Goal: Task Accomplishment & Management: Manage account settings

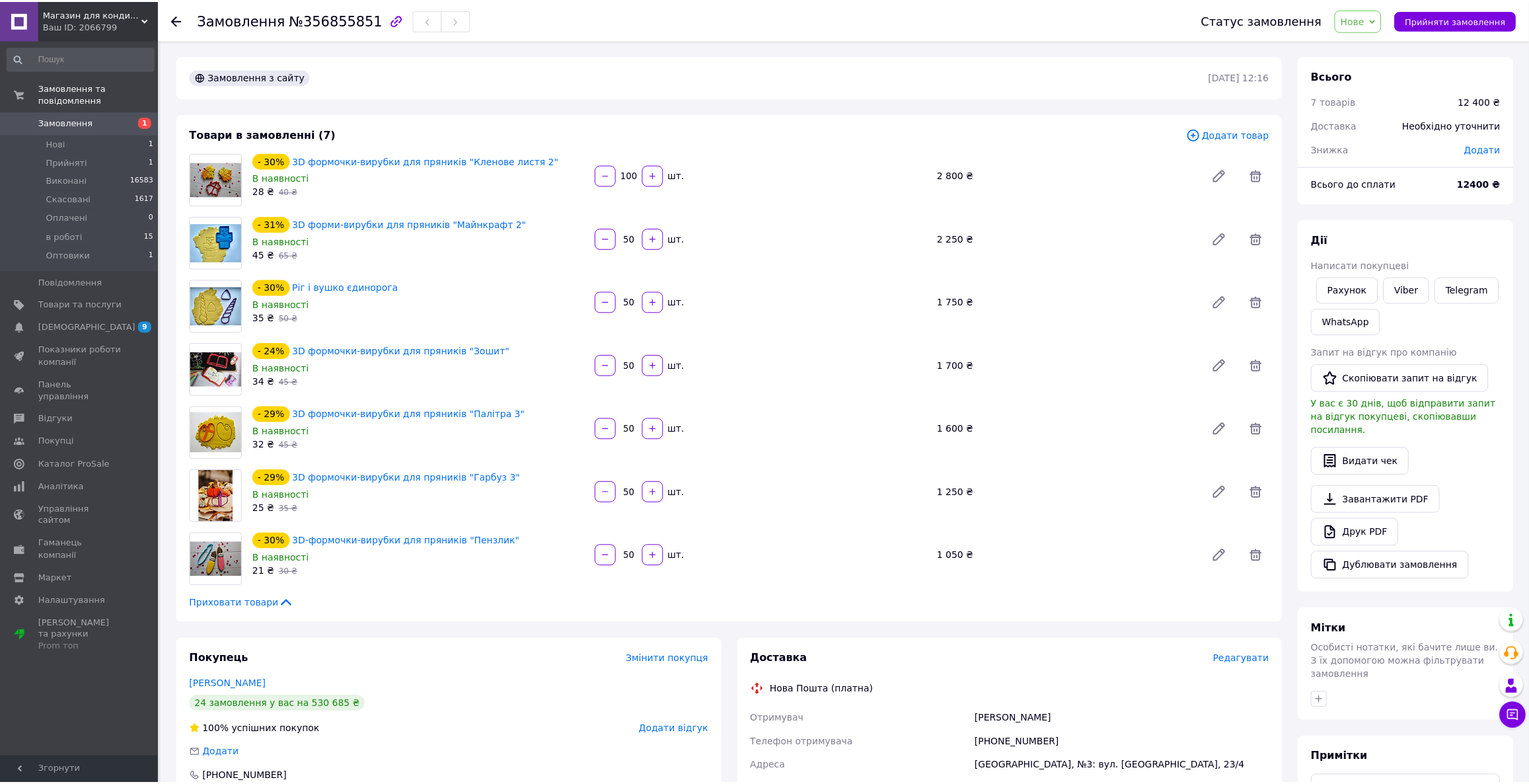
scroll to position [316, 0]
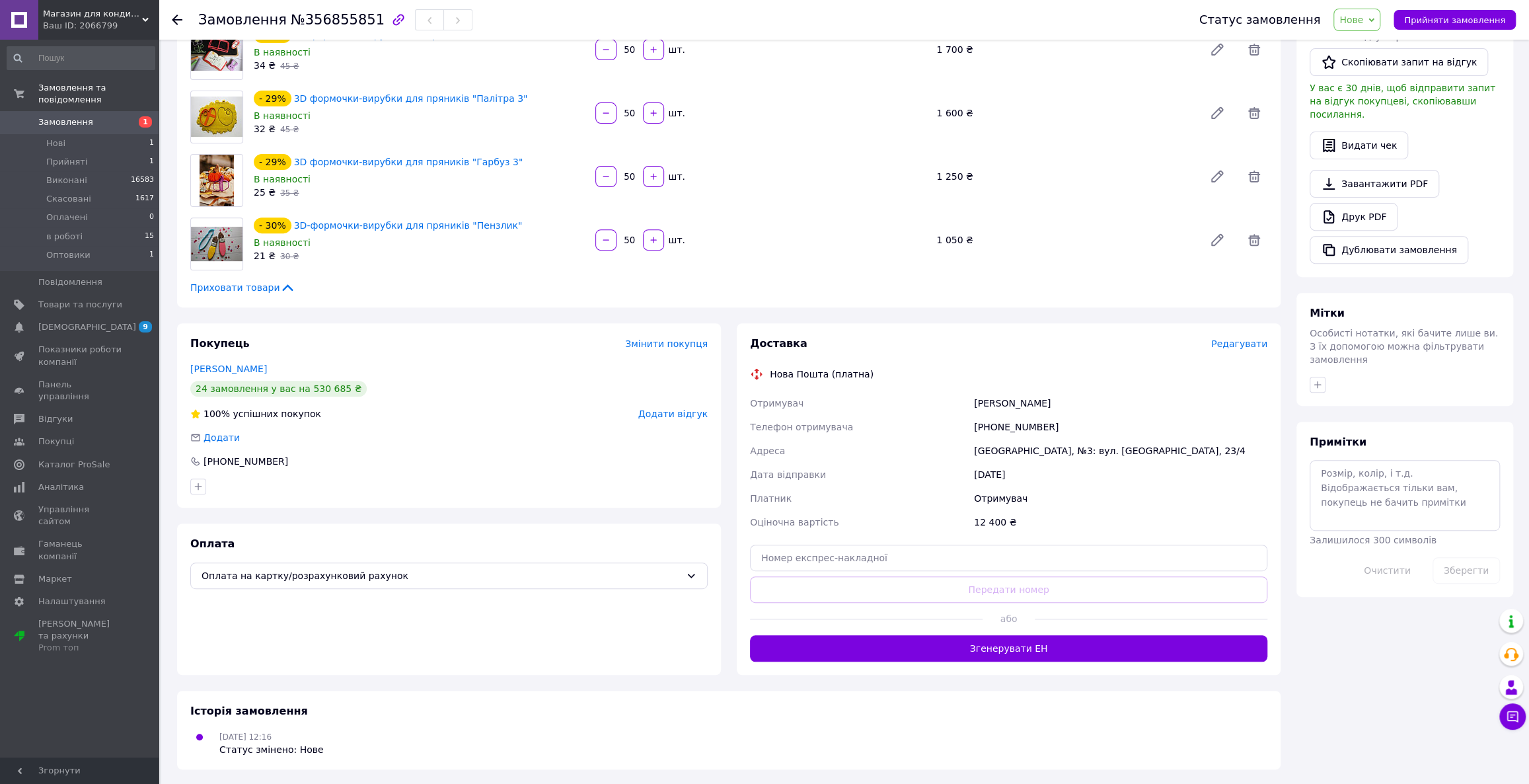
click at [115, 117] on span "Замовлення" at bounding box center [80, 122] width 84 height 12
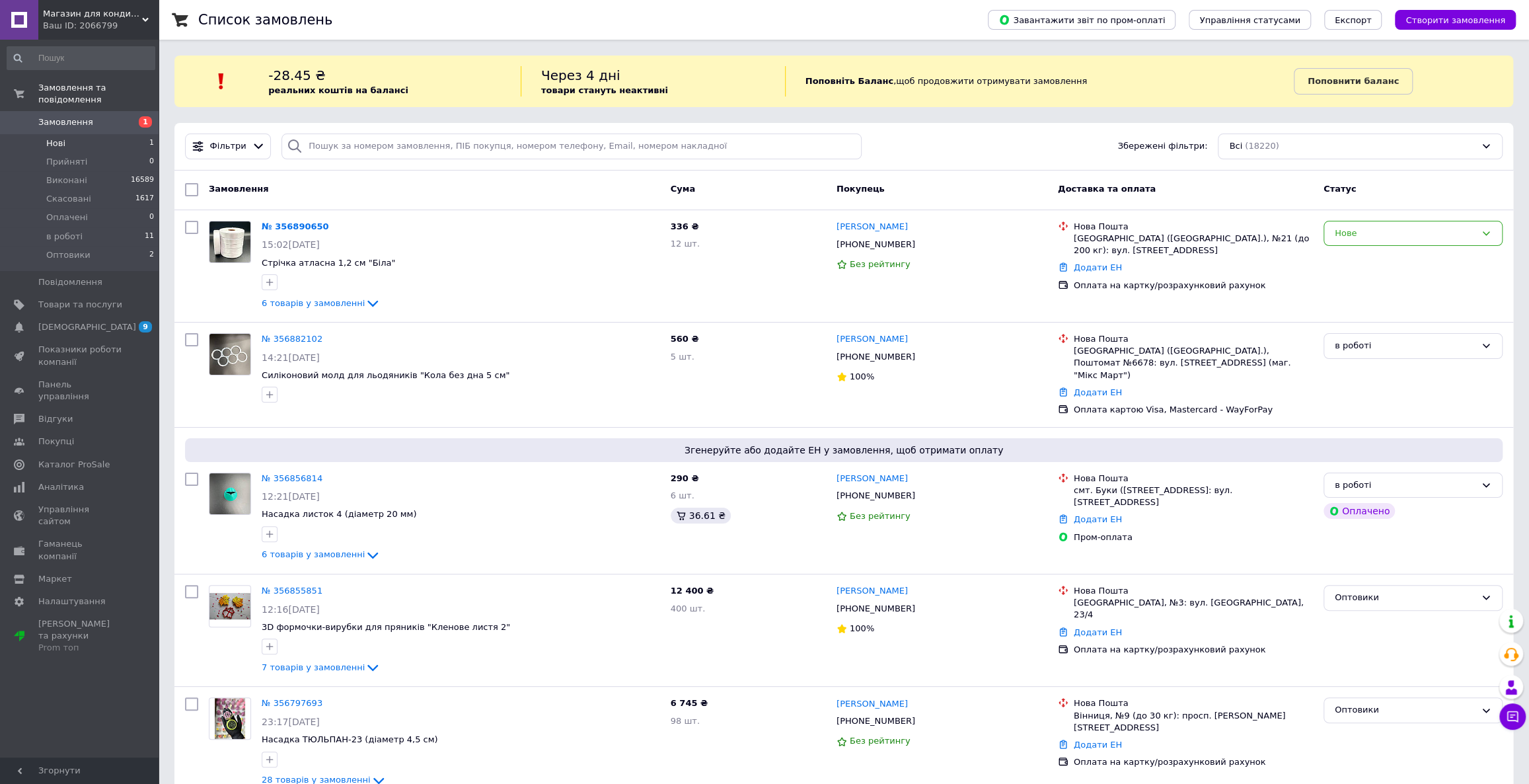
click at [136, 134] on li "Нові 1" at bounding box center [81, 143] width 162 height 18
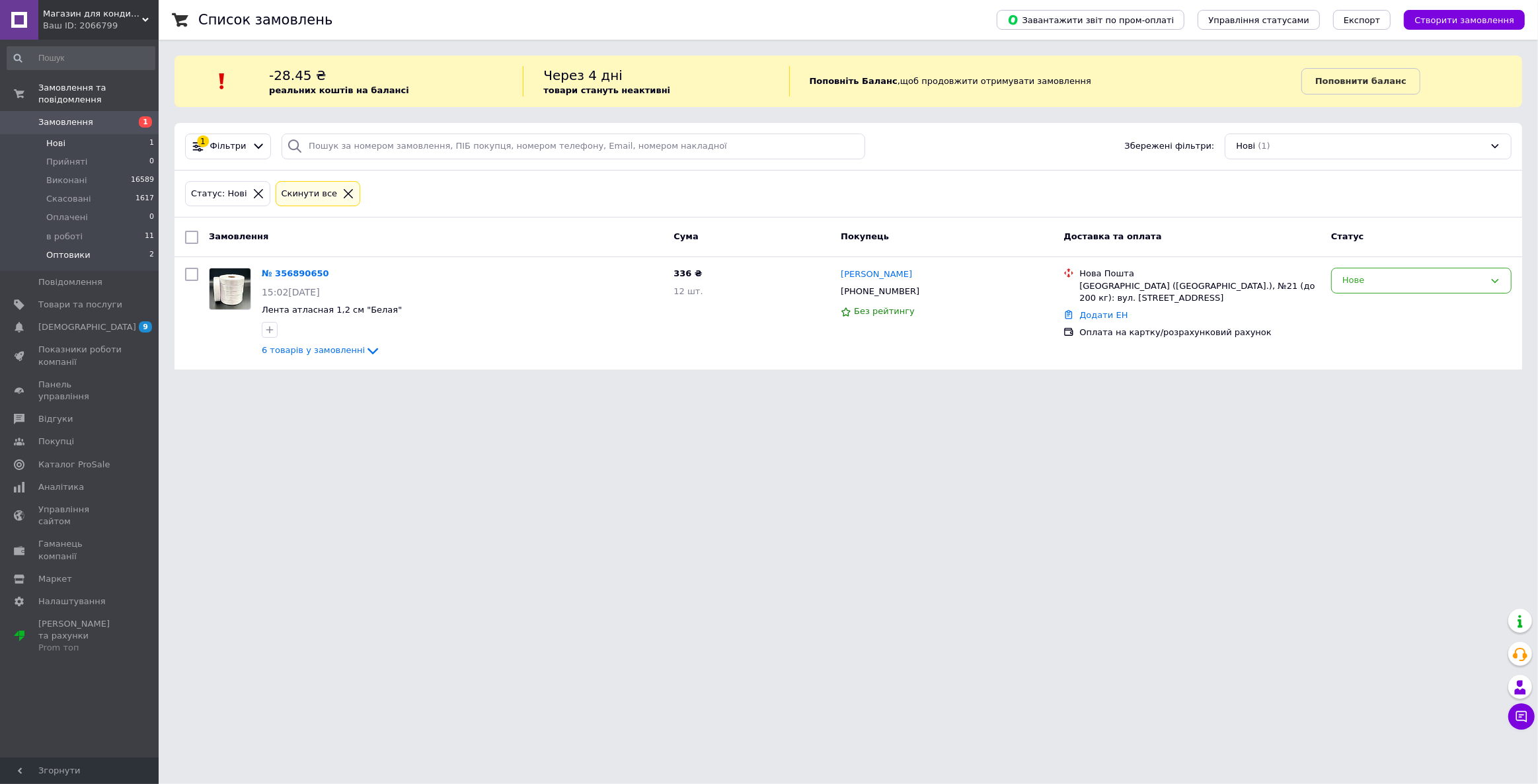
click at [126, 246] on li "Оптовики 2" at bounding box center [81, 258] width 162 height 25
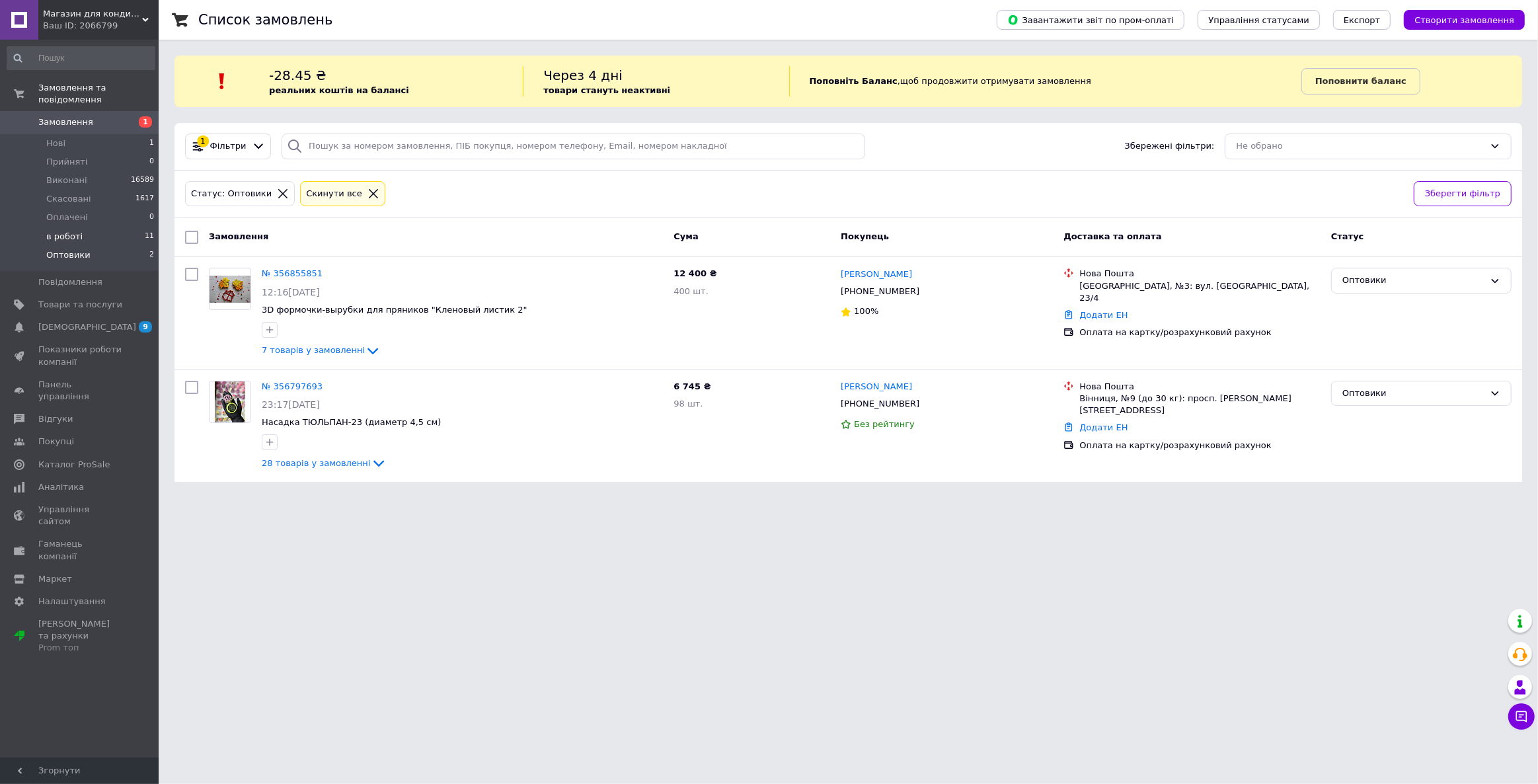
click at [68, 230] on span "в роботі" at bounding box center [64, 236] width 37 height 12
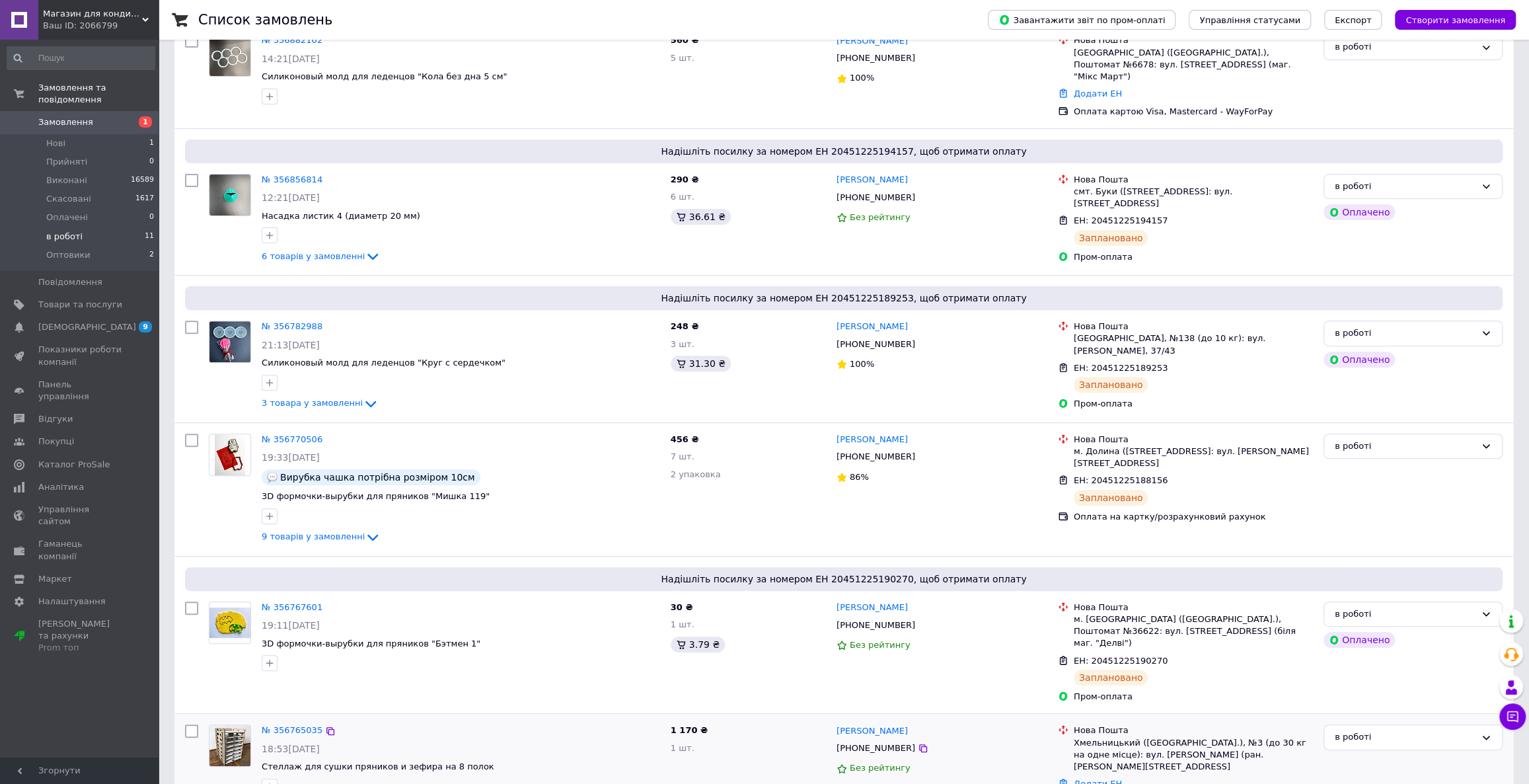
scroll to position [360, 0]
